Goal: Task Accomplishment & Management: Complete application form

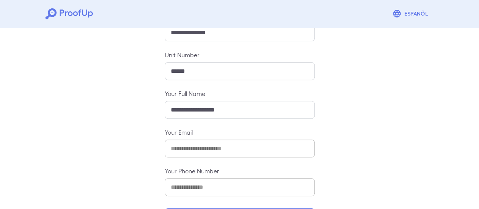
scroll to position [134, 0]
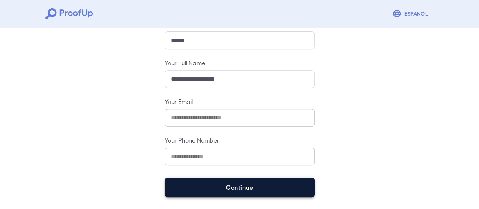
drag, startPoint x: 246, startPoint y: 188, endPoint x: 242, endPoint y: 183, distance: 6.5
click at [245, 188] on button "Continue" at bounding box center [240, 187] width 150 height 20
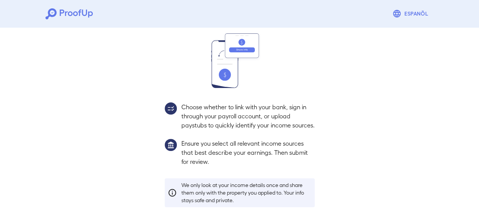
scroll to position [124, 0]
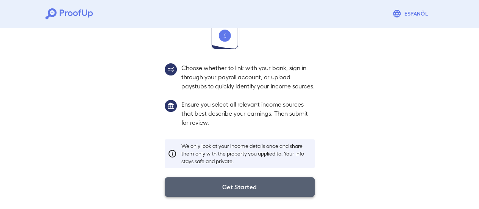
click at [222, 183] on button "Get Started" at bounding box center [240, 187] width 150 height 20
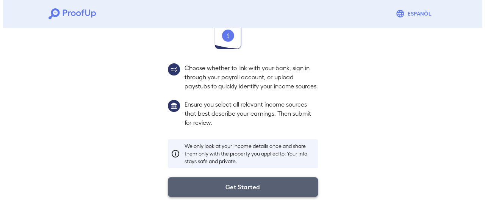
scroll to position [80, 0]
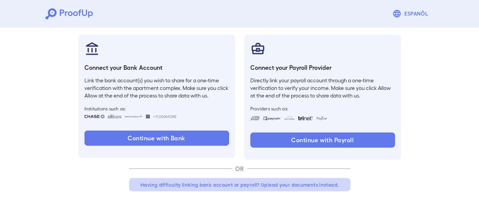
click at [208, 183] on button "Having difficulty linking bank account or payroll? Upload your documents instea…" at bounding box center [239, 185] width 221 height 14
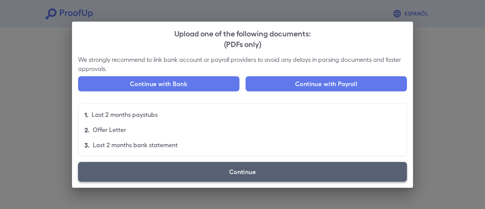
click at [225, 172] on label "Continue" at bounding box center [242, 172] width 329 height 20
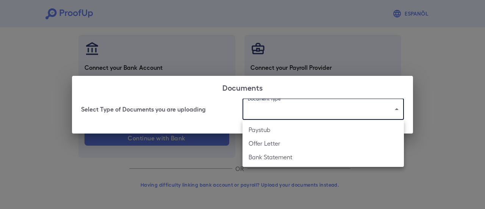
click at [317, 105] on body "Espanõl Go back How Would You Like to Verify Your Income? There are multiple wa…" at bounding box center [242, 64] width 485 height 289
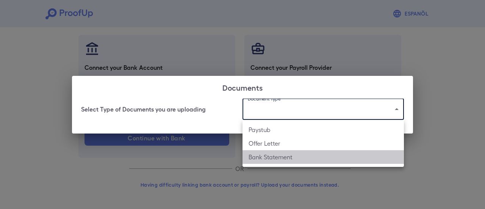
click at [280, 158] on li "Bank Statement" at bounding box center [322, 157] width 161 height 14
type input "**********"
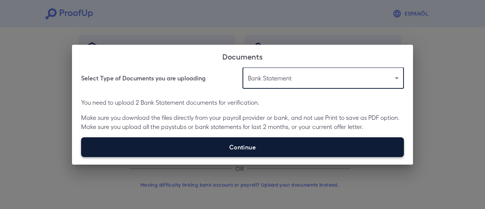
click at [253, 149] on label "Continue" at bounding box center [242, 147] width 323 height 20
click at [81, 156] on input "Continue" at bounding box center [81, 156] width 0 height 0
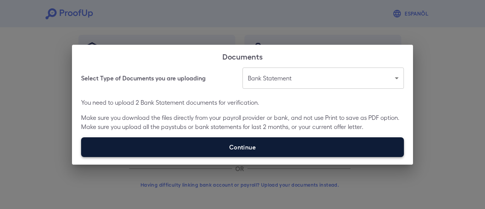
type input "**********"
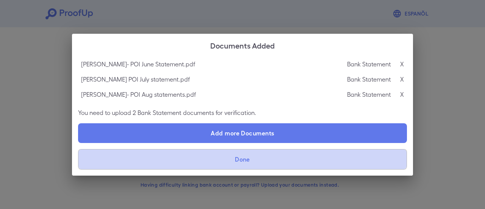
click at [243, 163] on button "Done" at bounding box center [242, 159] width 329 height 20
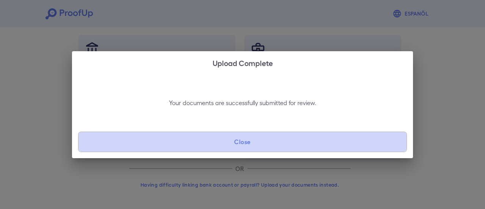
click at [240, 144] on button "Close" at bounding box center [242, 141] width 329 height 20
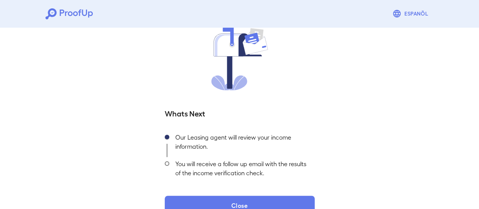
scroll to position [81, 0]
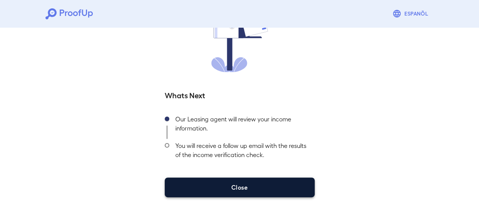
click at [259, 189] on button "Close" at bounding box center [240, 187] width 150 height 20
